Goal: Find specific page/section: Find specific page/section

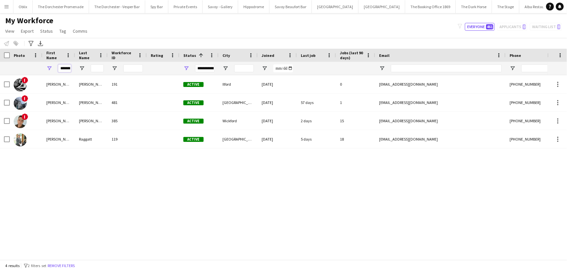
click at [63, 70] on input "*******" at bounding box center [64, 68] width 13 height 8
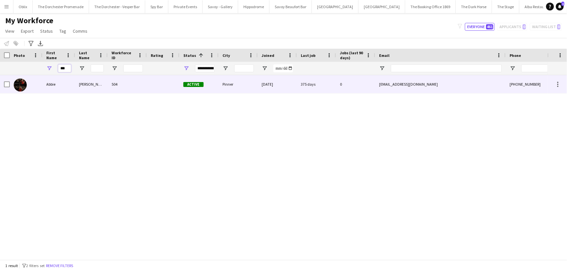
type input "***"
click at [53, 87] on div "Abbie" at bounding box center [58, 84] width 33 height 18
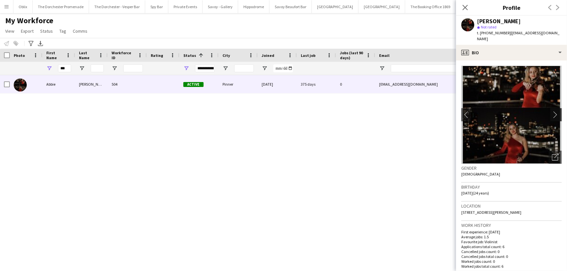
click at [557, 111] on app-icon "chevron-right" at bounding box center [557, 114] width 10 height 7
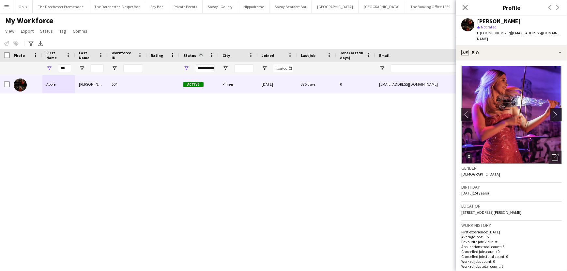
click at [557, 111] on app-icon "chevron-right" at bounding box center [557, 114] width 10 height 7
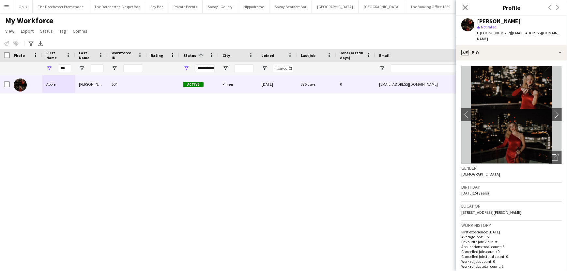
click at [529, 89] on img at bounding box center [512, 115] width 101 height 98
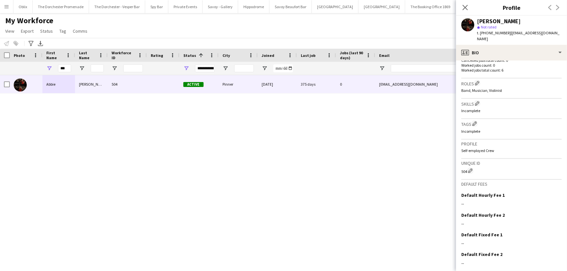
scroll to position [214, 0]
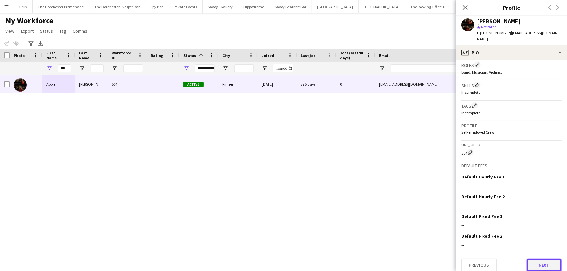
click at [546, 260] on button "Next" at bounding box center [544, 264] width 35 height 13
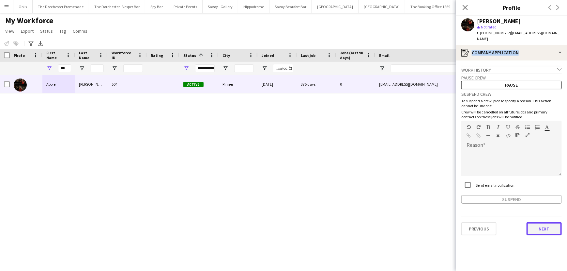
click at [548, 225] on button "Next" at bounding box center [544, 228] width 35 height 13
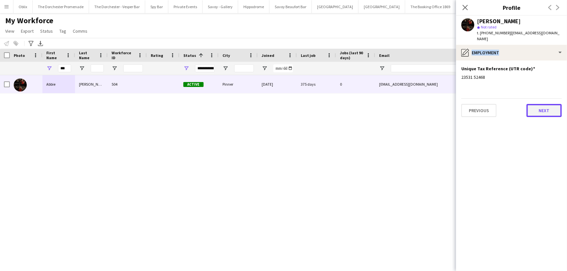
click at [552, 104] on button "Next" at bounding box center [544, 110] width 35 height 13
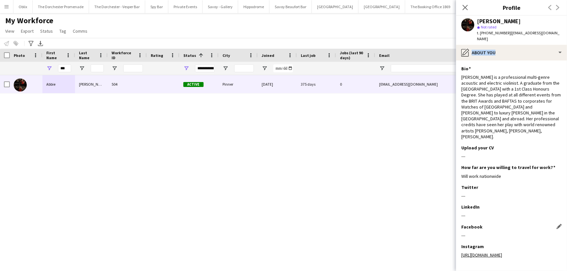
scroll to position [29, 0]
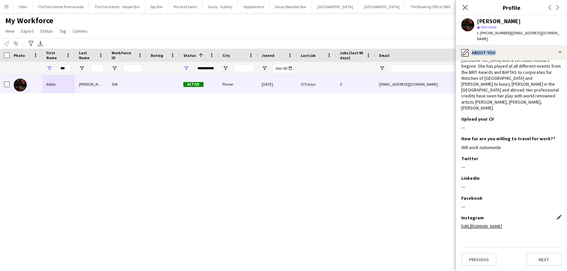
click at [487, 223] on link "[URL][DOMAIN_NAME]" at bounding box center [482, 226] width 41 height 6
